Goal: Complete application form

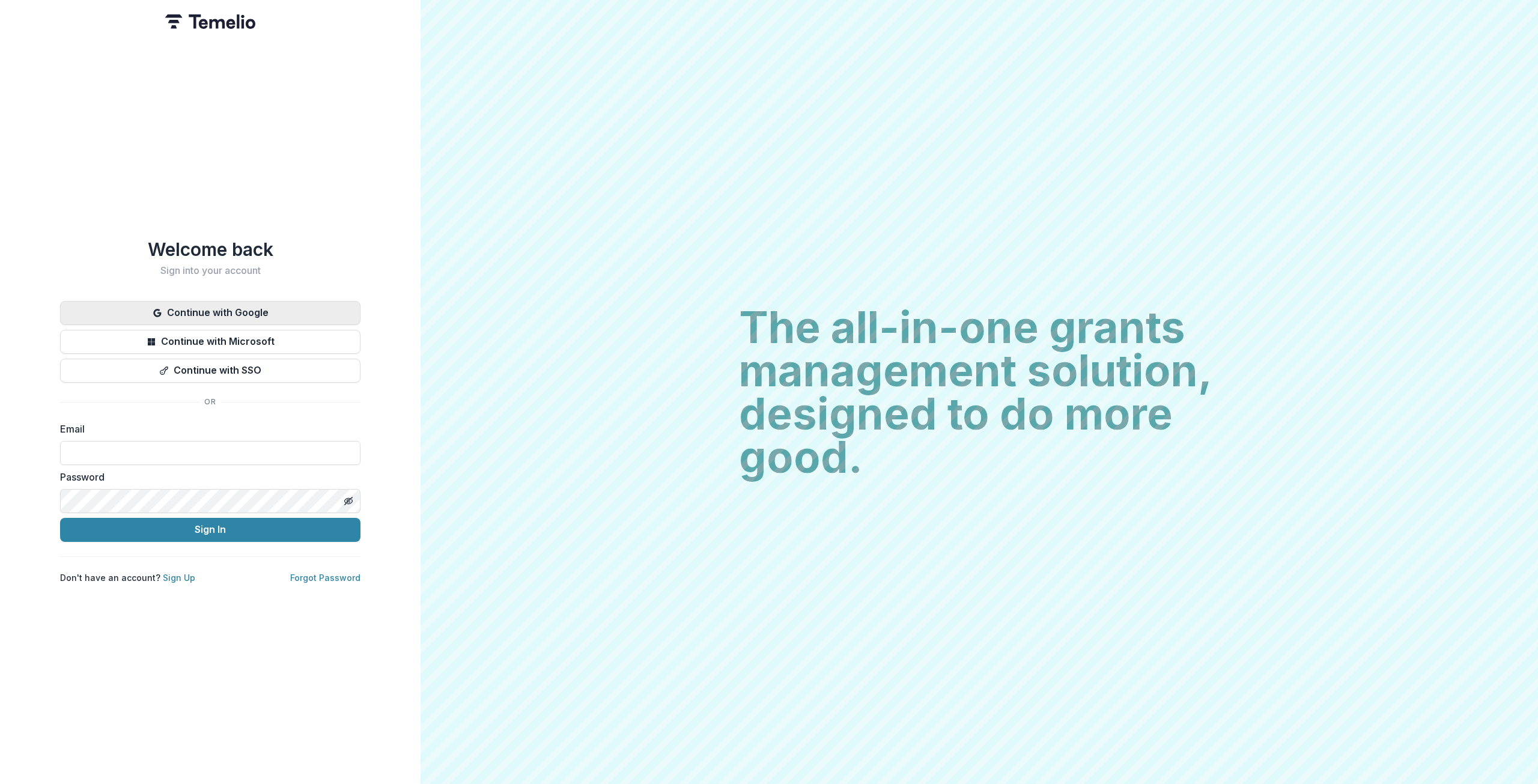
click at [244, 306] on button "Continue with Google" at bounding box center [210, 313] width 300 height 24
type input "**********"
click at [293, 518] on button "Sign In" at bounding box center [210, 530] width 300 height 24
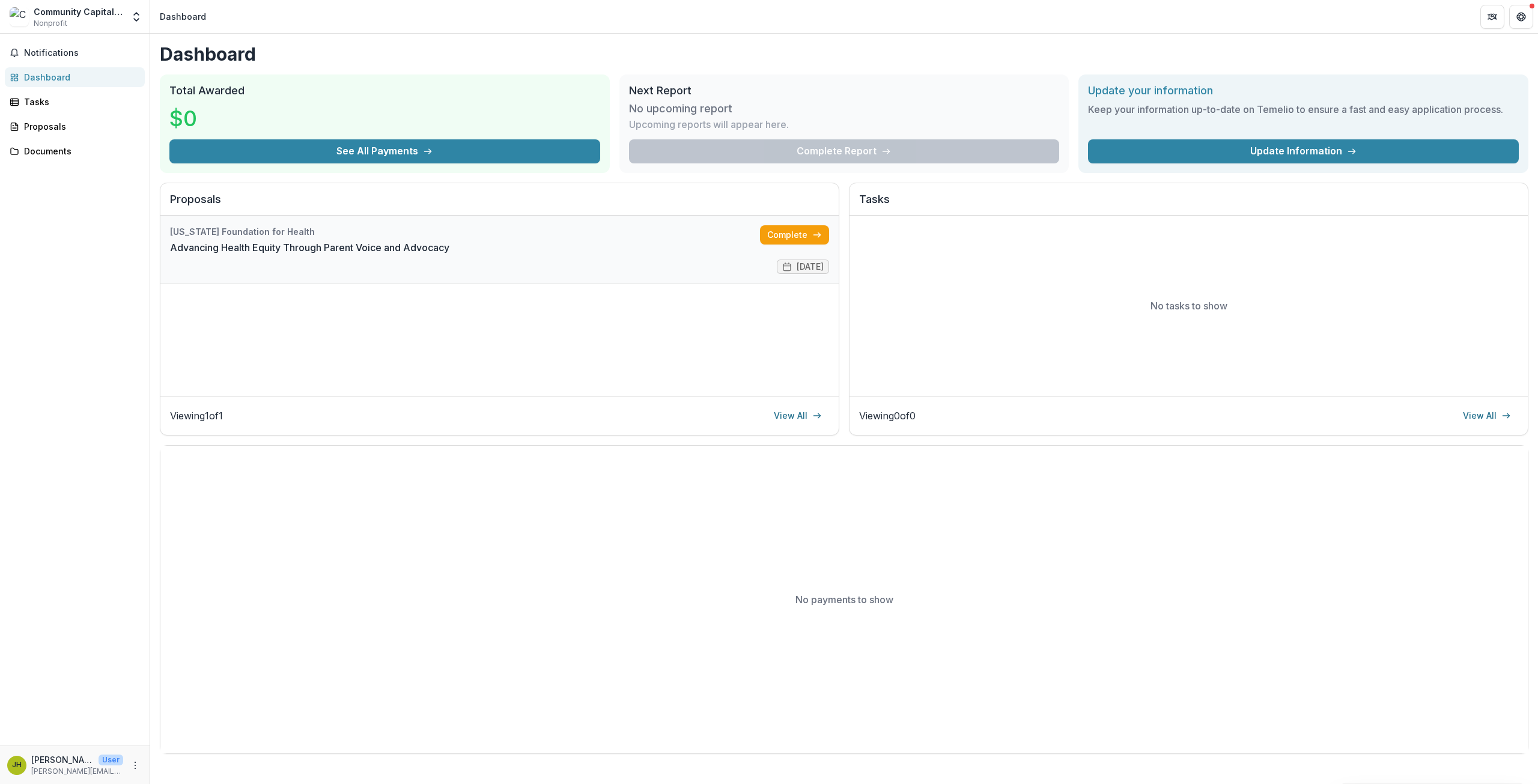
click at [354, 249] on link "Advancing Health Equity Through Parent Voice and Advocacy" at bounding box center [310, 247] width 279 height 14
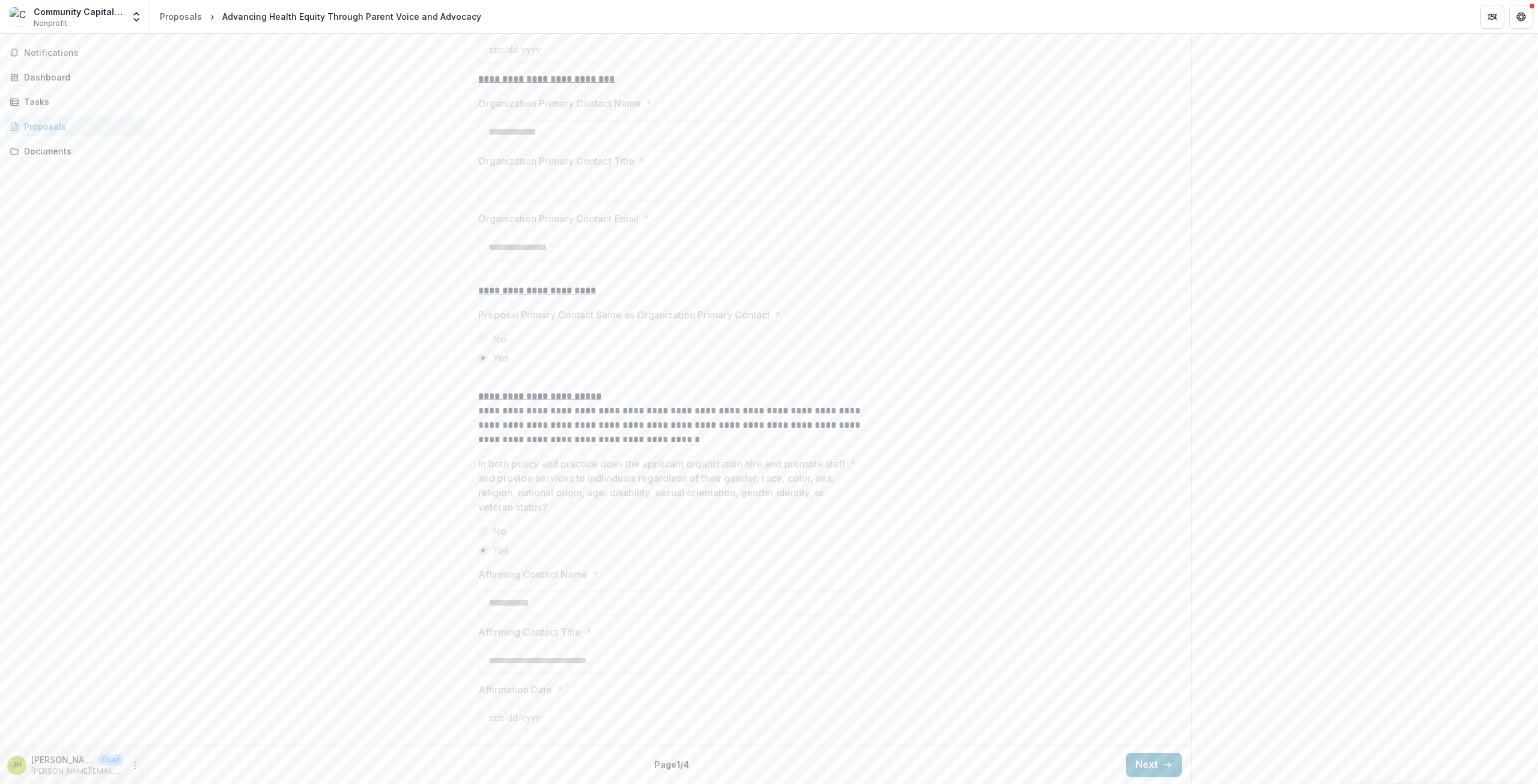
scroll to position [1368, 0]
click at [1145, 768] on button "Next" at bounding box center [1153, 765] width 56 height 24
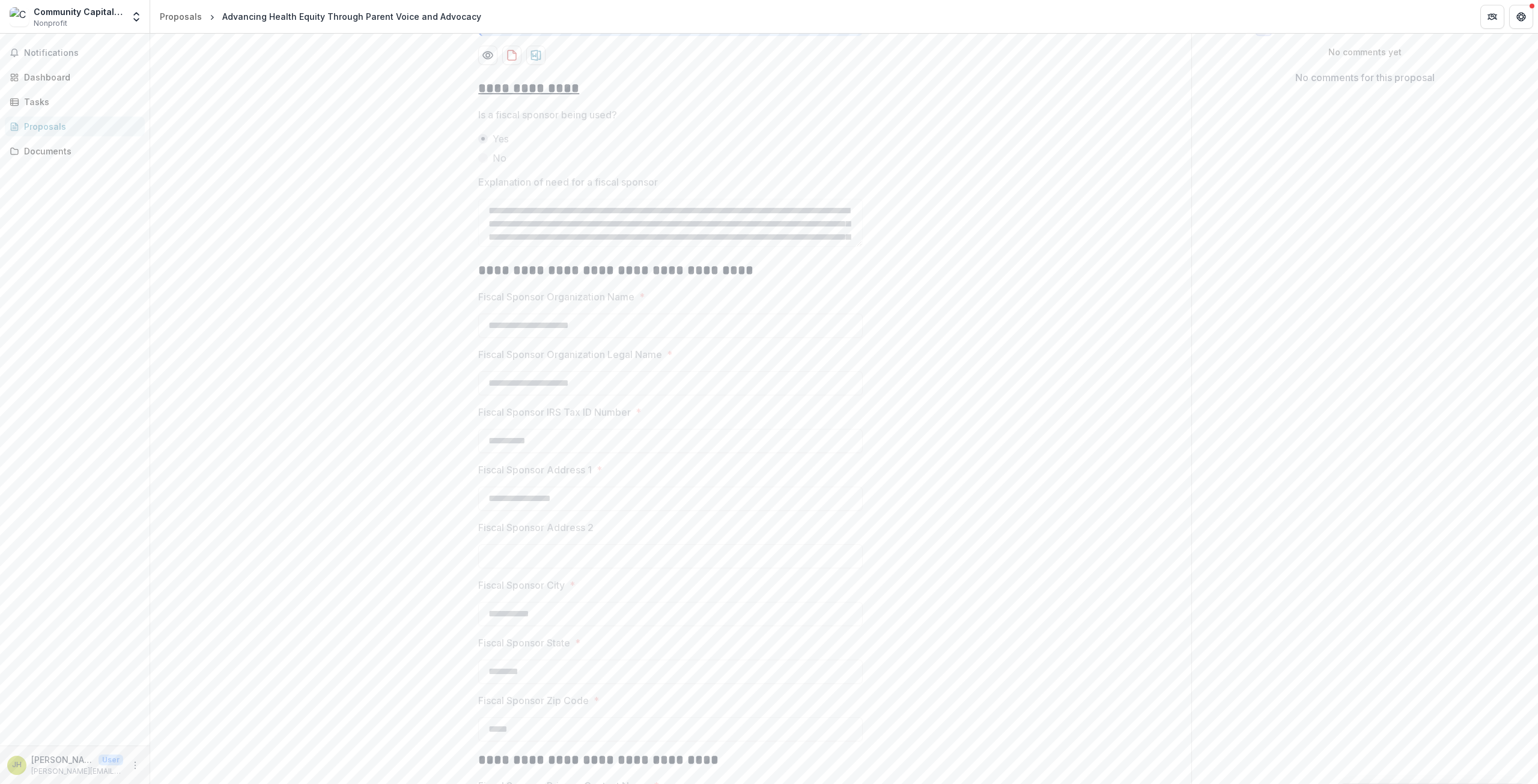
scroll to position [584, 0]
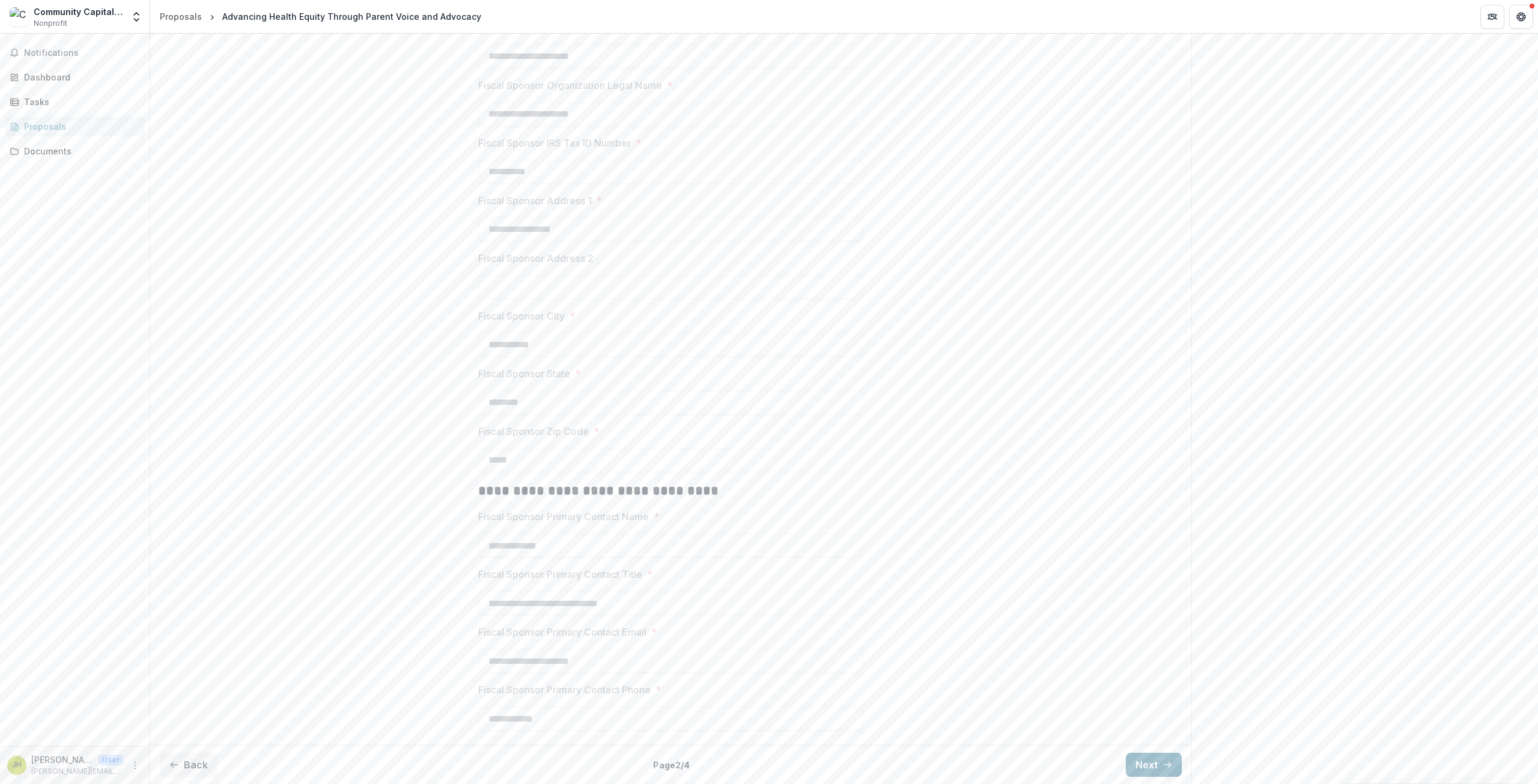
click at [1143, 768] on button "Next" at bounding box center [1153, 765] width 56 height 24
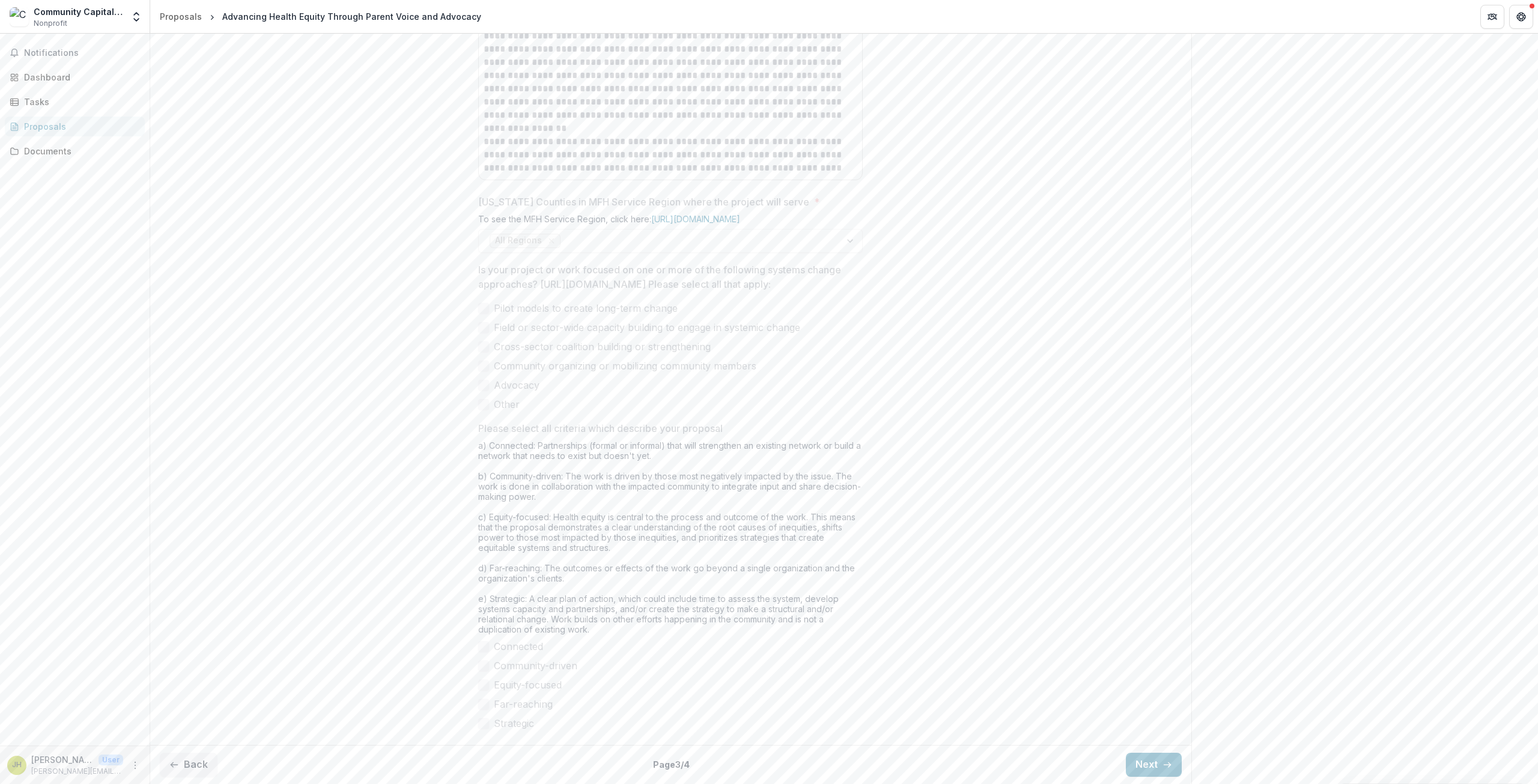
scroll to position [803, 0]
click at [1154, 764] on button "Next" at bounding box center [1153, 765] width 56 height 24
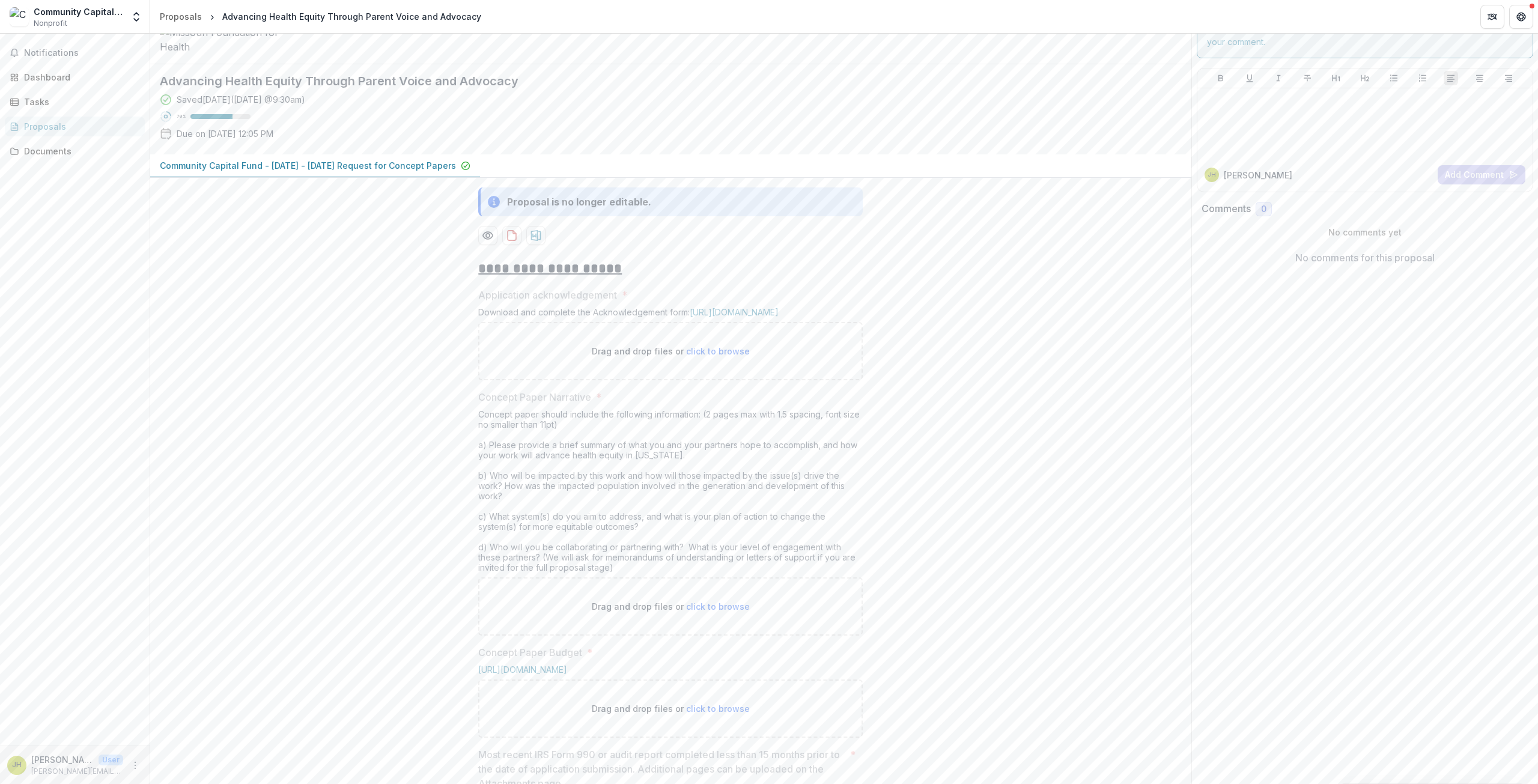
scroll to position [0, 0]
